Goal: Task Accomplishment & Management: Manage account settings

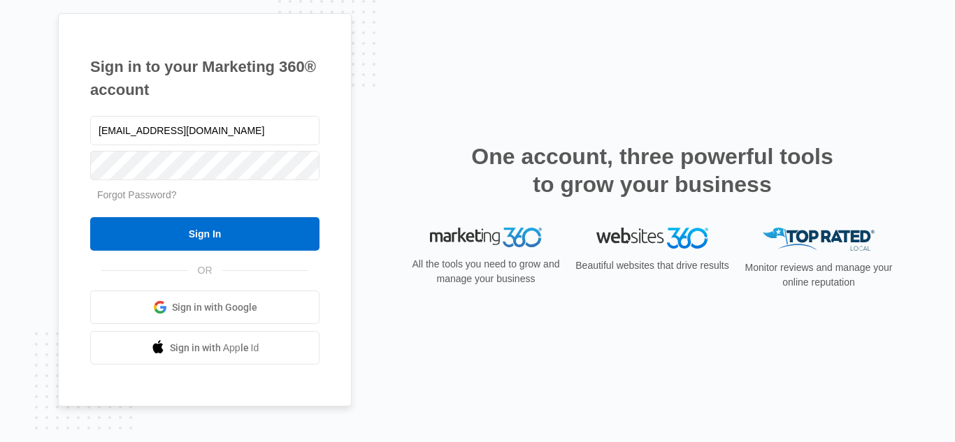
drag, startPoint x: 299, startPoint y: 133, endPoint x: 0, endPoint y: 135, distance: 299.1
click at [0, 135] on div "Sign in to your Marketing 360® account [EMAIL_ADDRESS][DOMAIN_NAME] Forgot Pass…" at bounding box center [477, 221] width 955 height 442
type input "[EMAIL_ADDRESS][DOMAIN_NAME]"
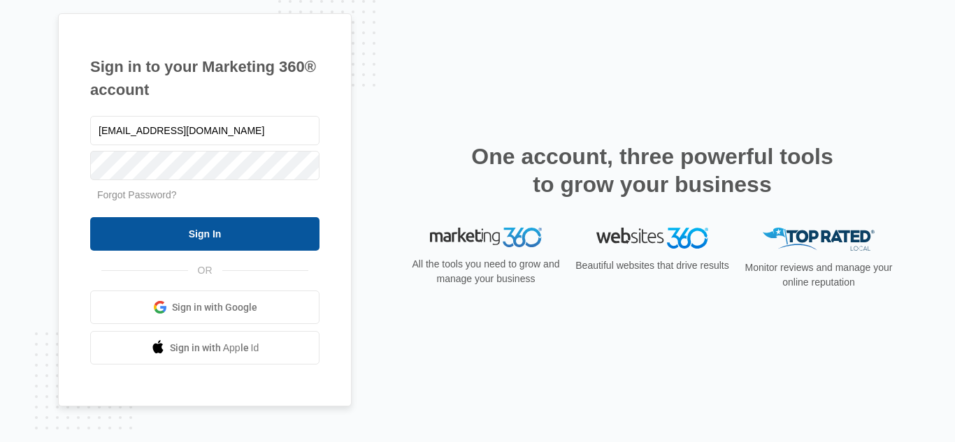
click at [228, 242] on input "Sign In" at bounding box center [204, 234] width 229 height 34
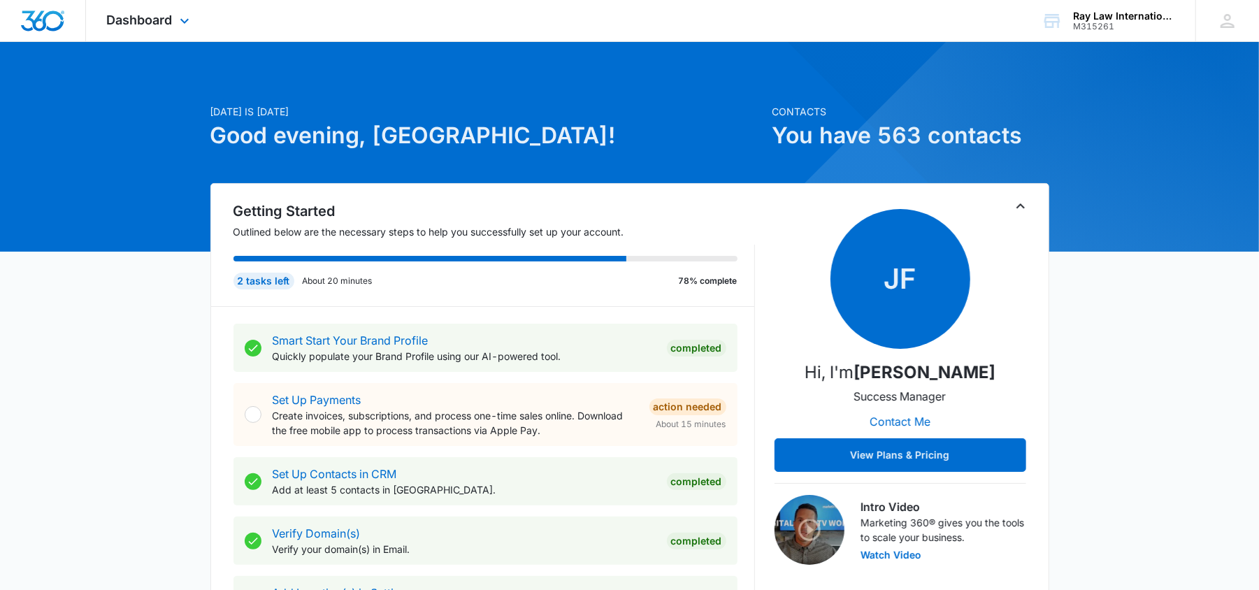
click at [143, 29] on div "Dashboard Apps Reputation Websites Forms CRM Email Social Content Ads Intellige…" at bounding box center [150, 20] width 128 height 41
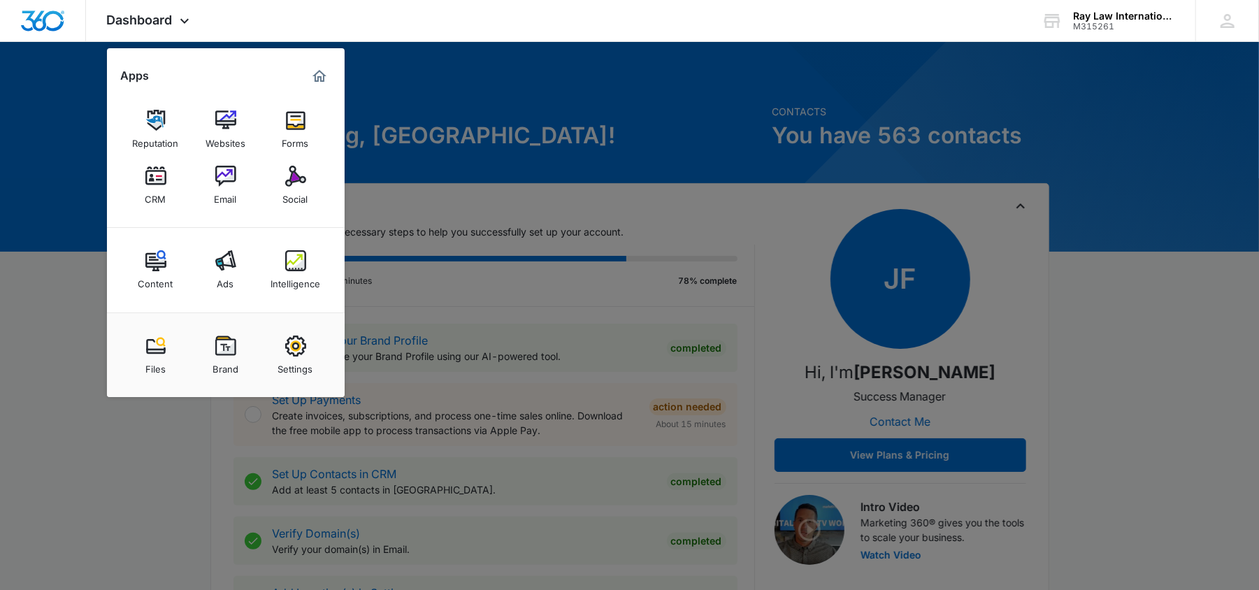
click at [146, 205] on link "CRM" at bounding box center [155, 185] width 53 height 53
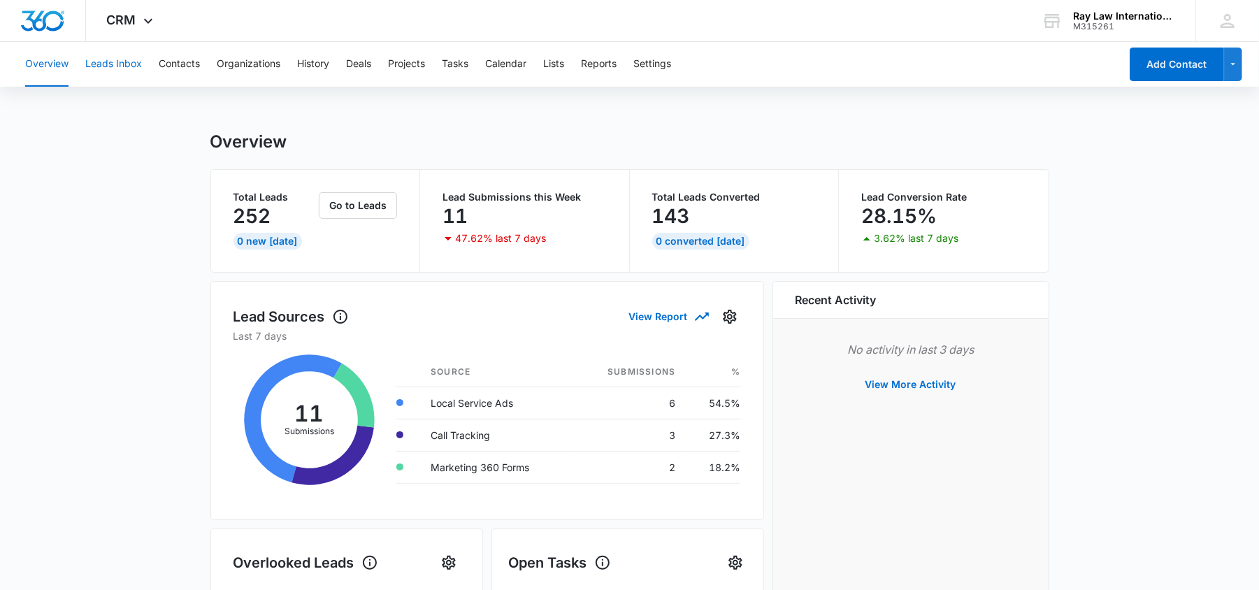
click at [123, 71] on button "Leads Inbox" at bounding box center [113, 64] width 57 height 45
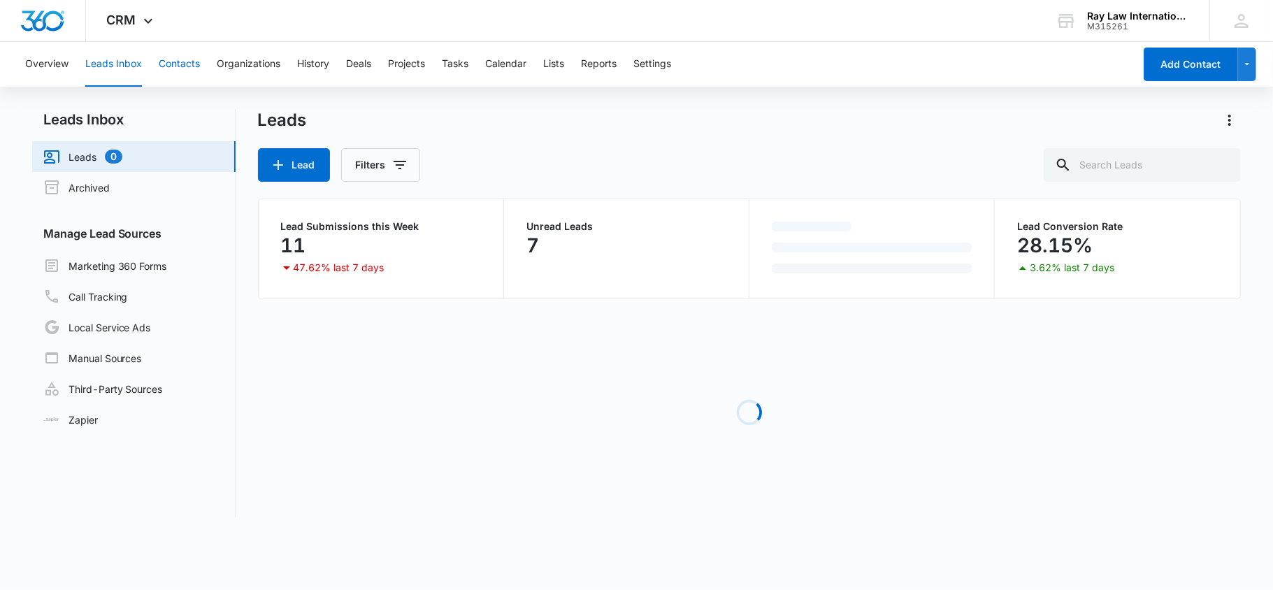
click at [187, 74] on button "Contacts" at bounding box center [179, 64] width 41 height 45
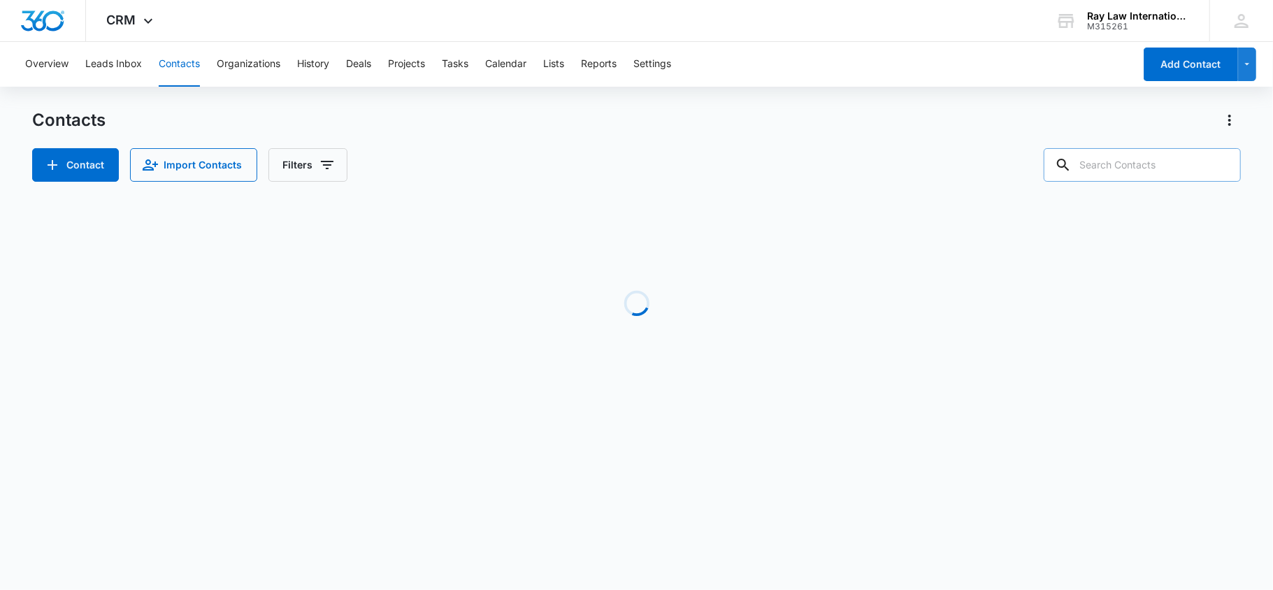
click at [1125, 169] on input "text" at bounding box center [1141, 165] width 197 height 34
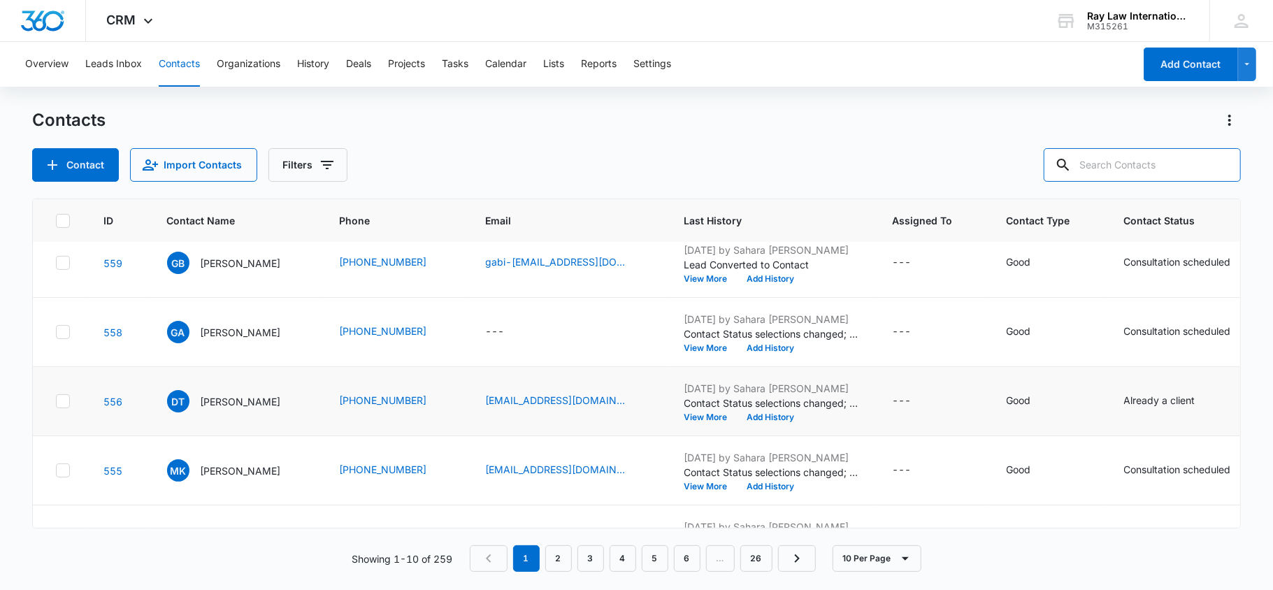
scroll to position [186, 0]
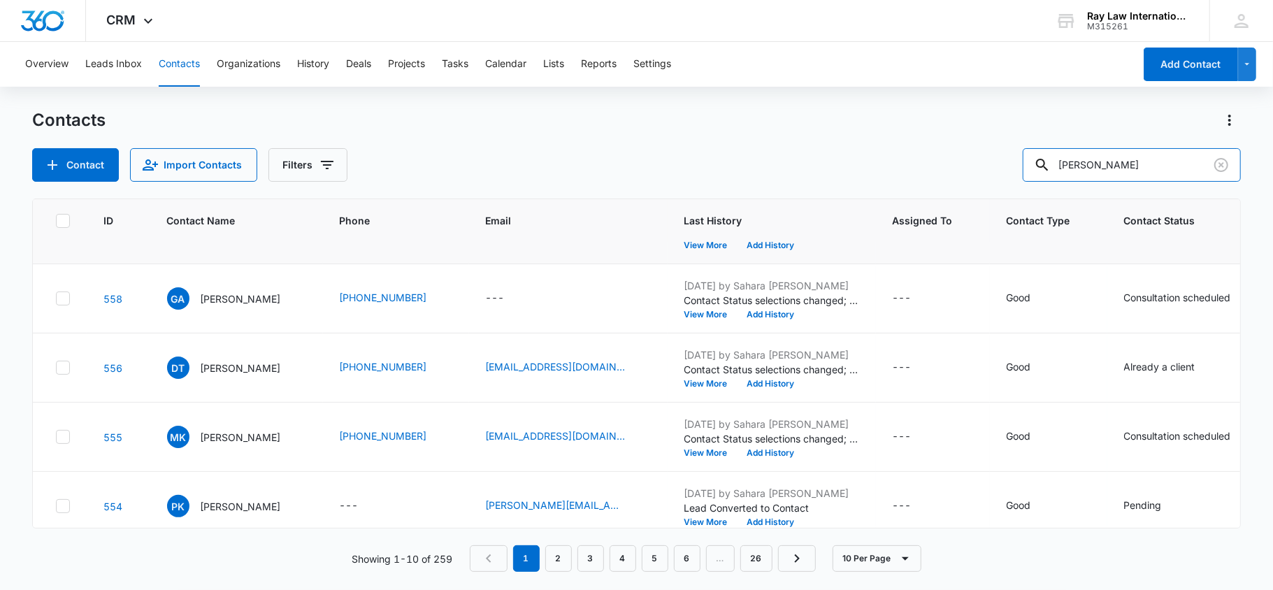
type input "DAVIS"
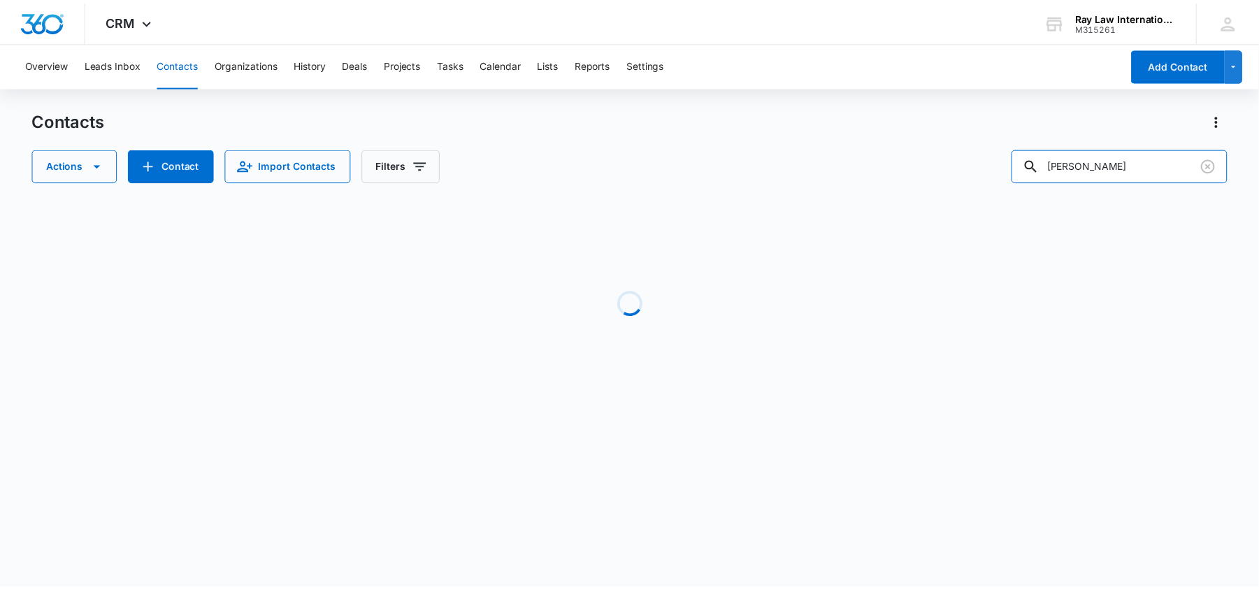
scroll to position [0, 0]
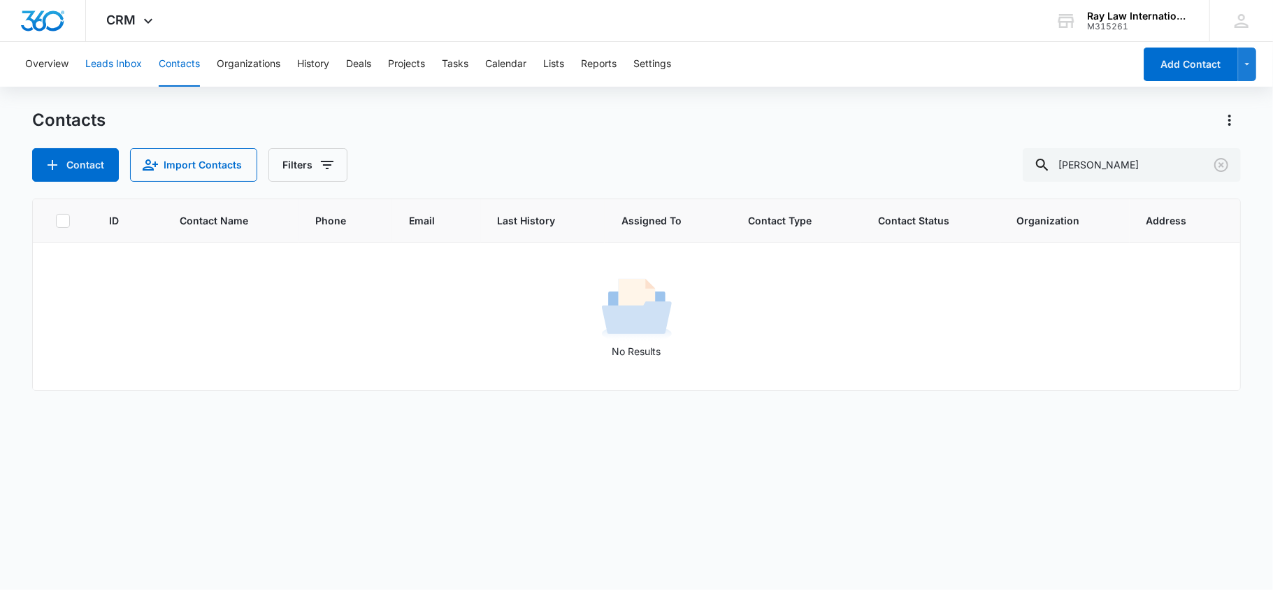
click at [119, 67] on button "Leads Inbox" at bounding box center [113, 64] width 57 height 45
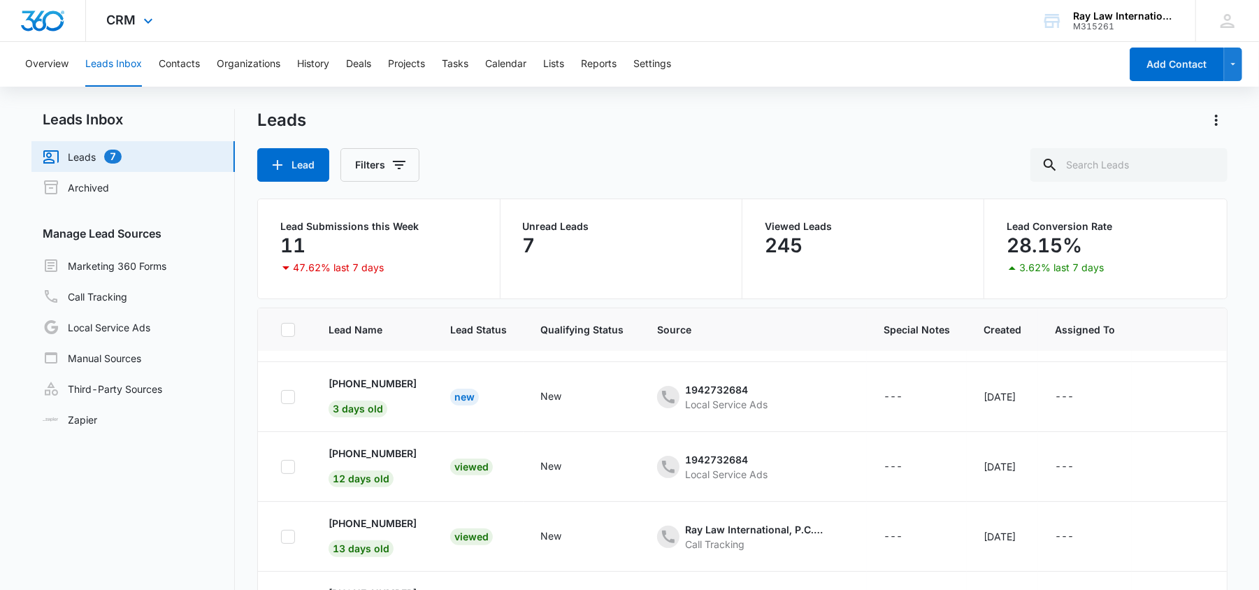
scroll to position [429, 0]
